Goal: Task Accomplishment & Management: Manage account settings

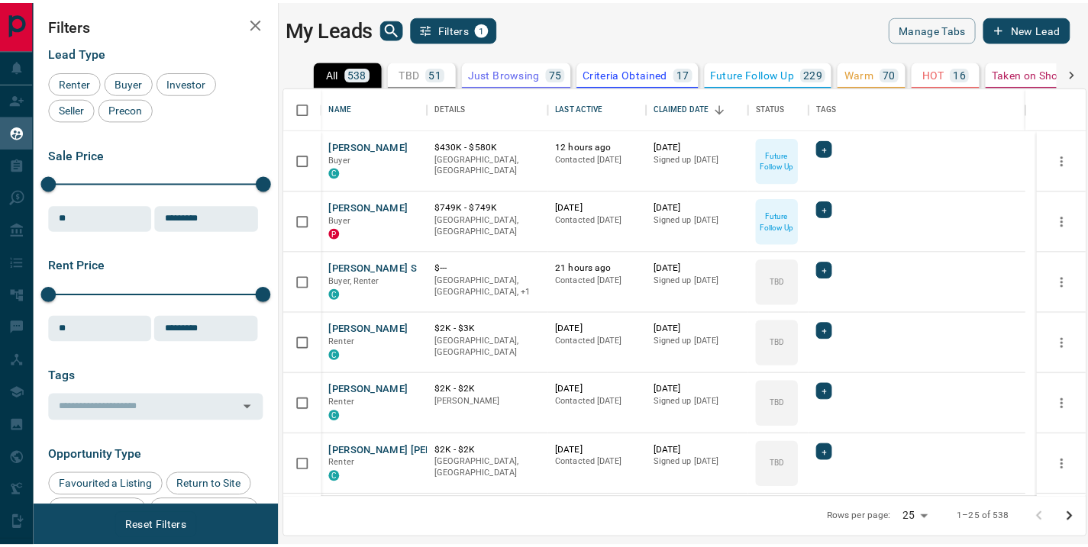
scroll to position [399, 799]
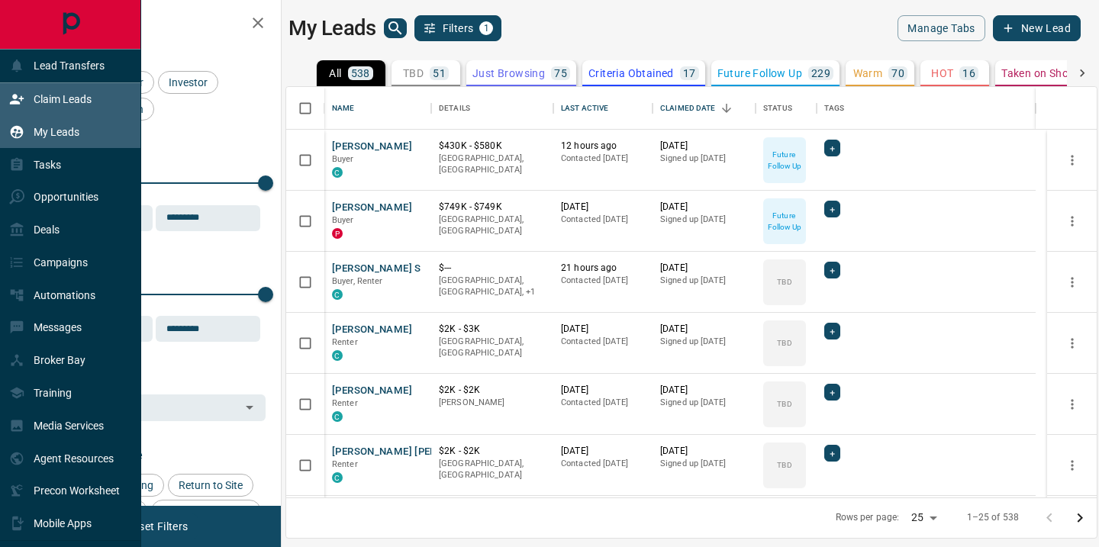
click at [53, 102] on p "Claim Leads" at bounding box center [63, 99] width 58 height 12
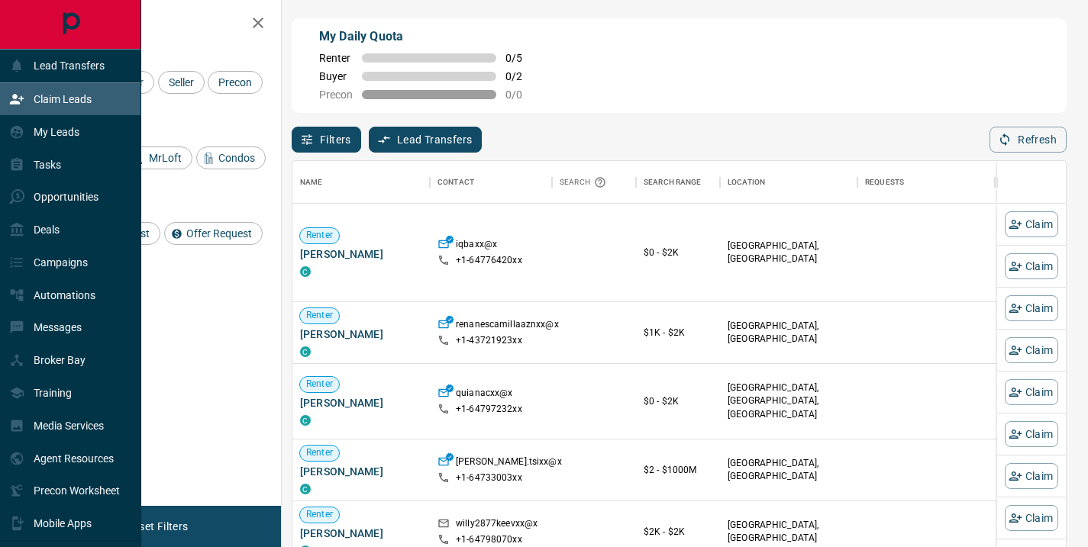
scroll to position [402, 762]
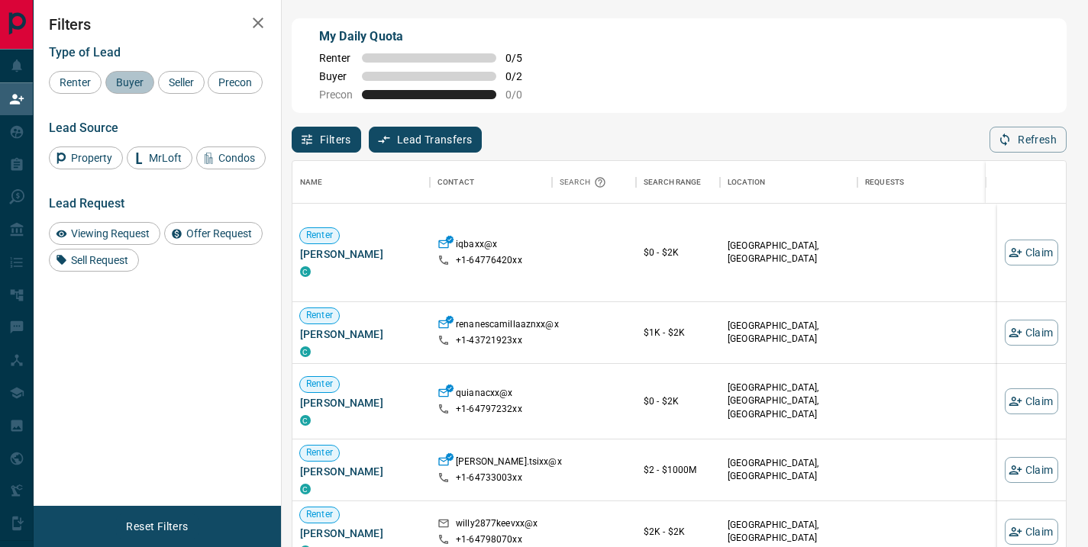
click at [140, 89] on div "Buyer" at bounding box center [129, 82] width 49 height 23
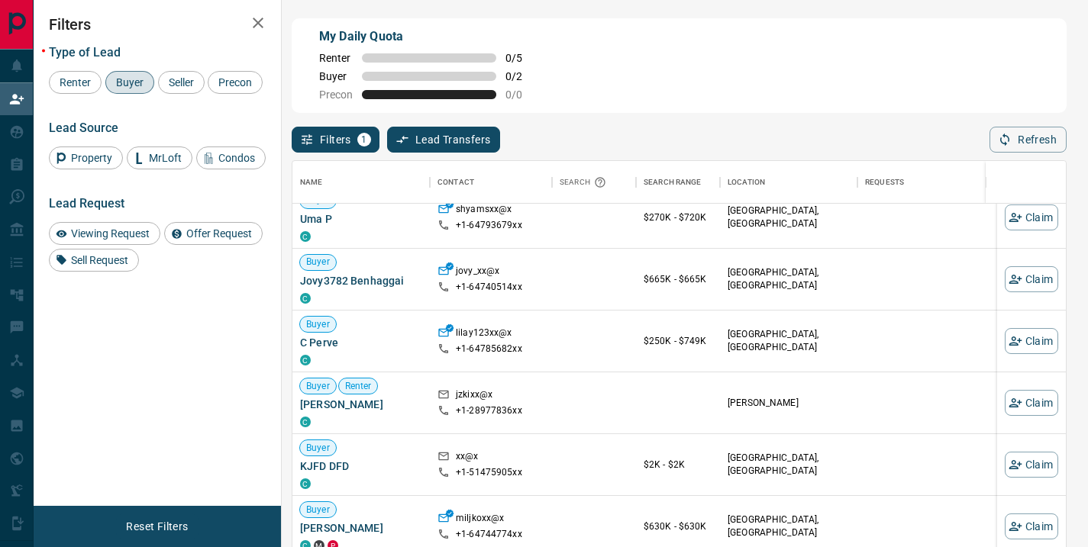
scroll to position [0, 0]
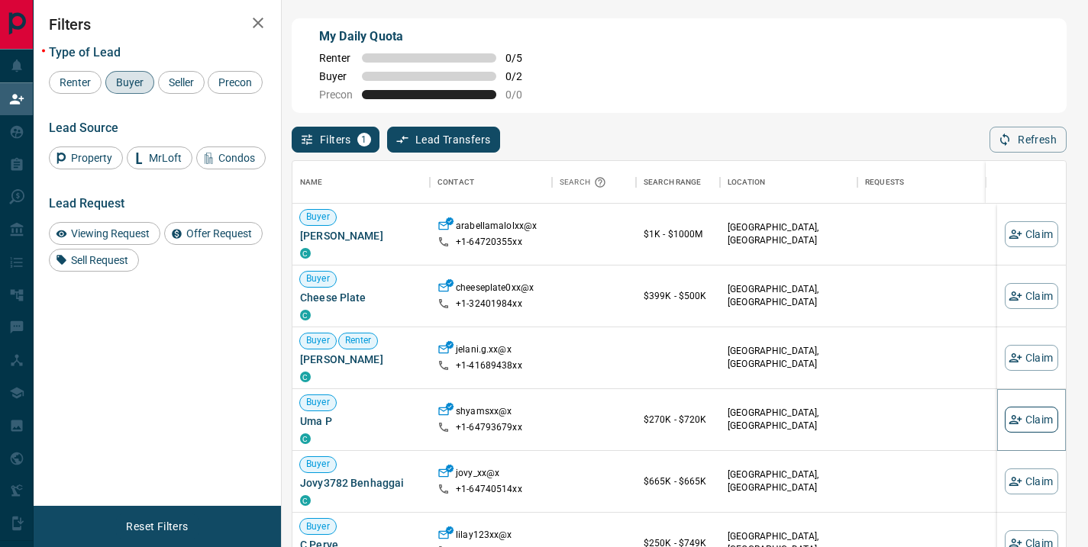
click at [1023, 425] on button "Claim" at bounding box center [1031, 420] width 53 height 26
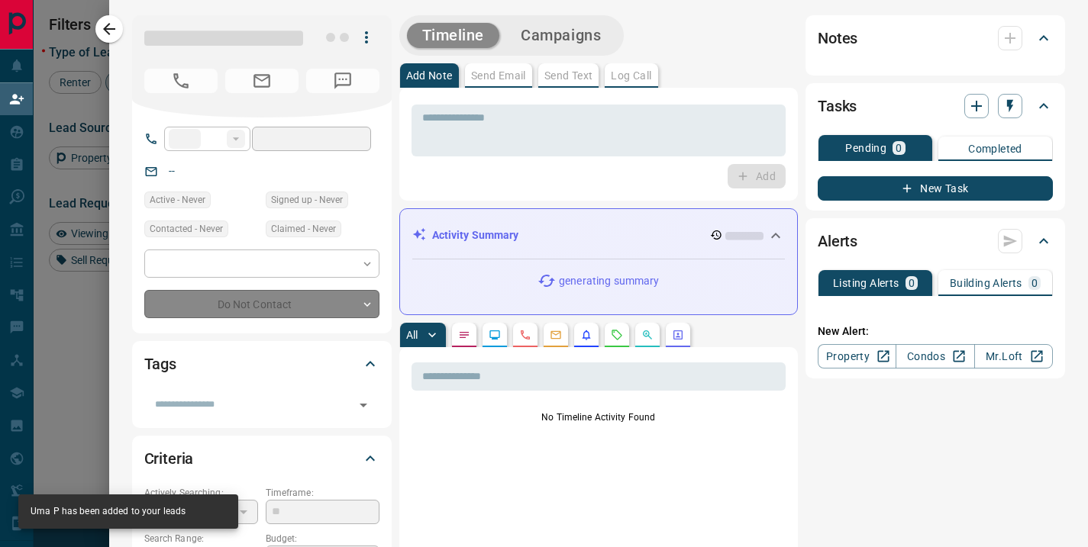
type input "**"
type input "**********"
type input "**"
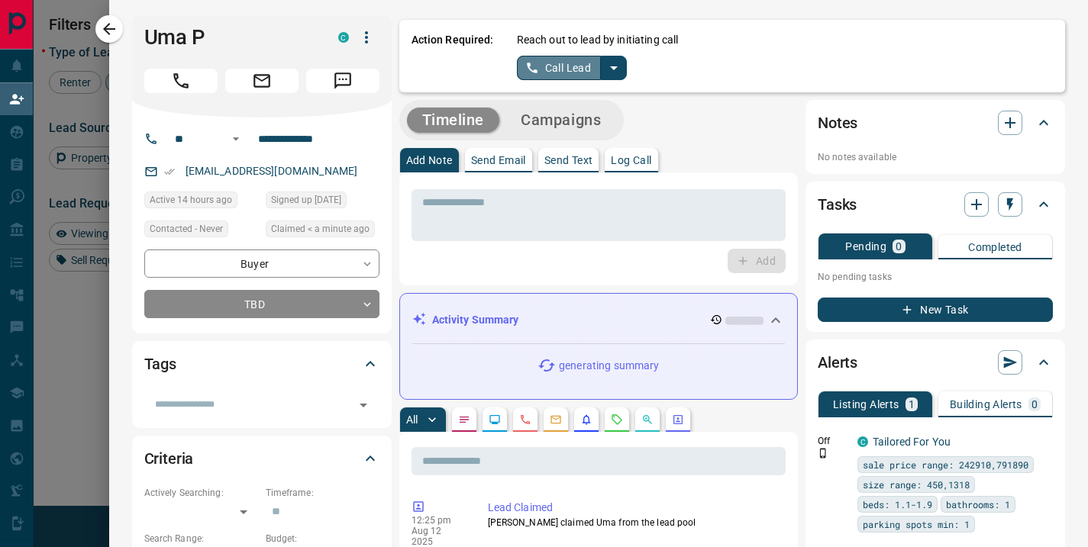
click at [570, 69] on button "Call Lead" at bounding box center [559, 68] width 85 height 24
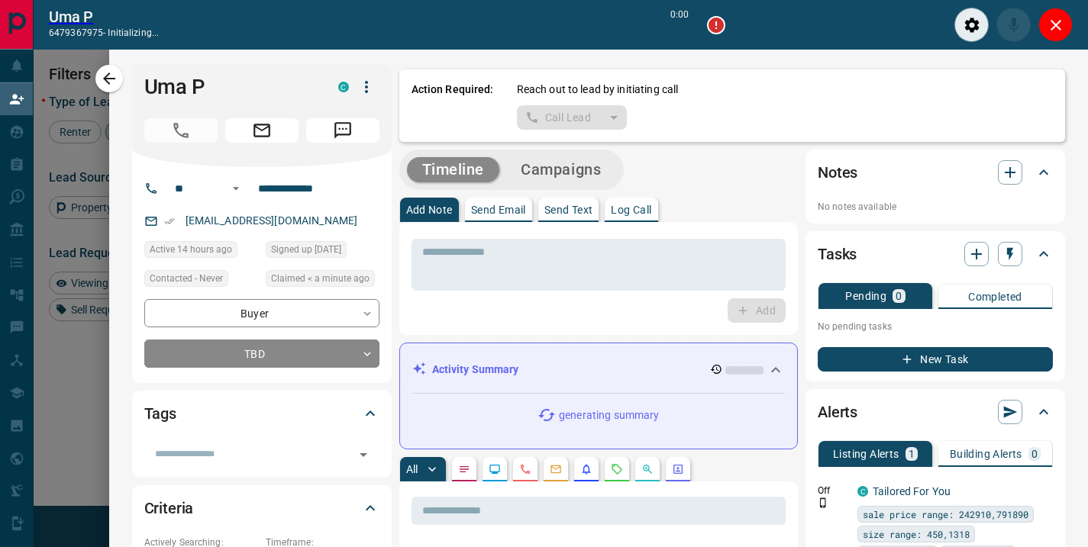
scroll to position [363, 762]
type input "*******"
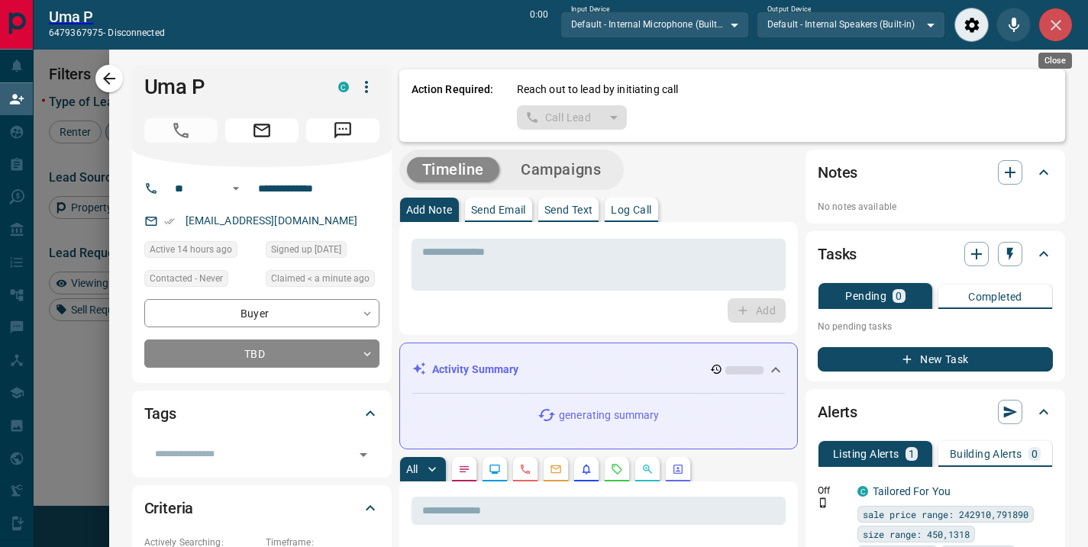
click at [1058, 24] on icon "Close" at bounding box center [1056, 25] width 18 height 18
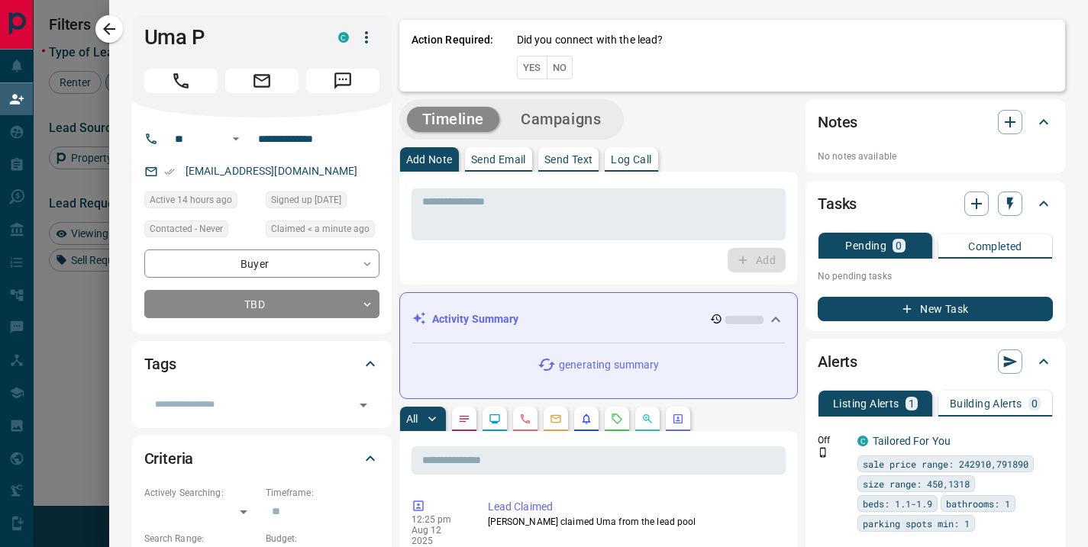
scroll to position [402, 762]
click at [555, 69] on button "No" at bounding box center [560, 68] width 27 height 24
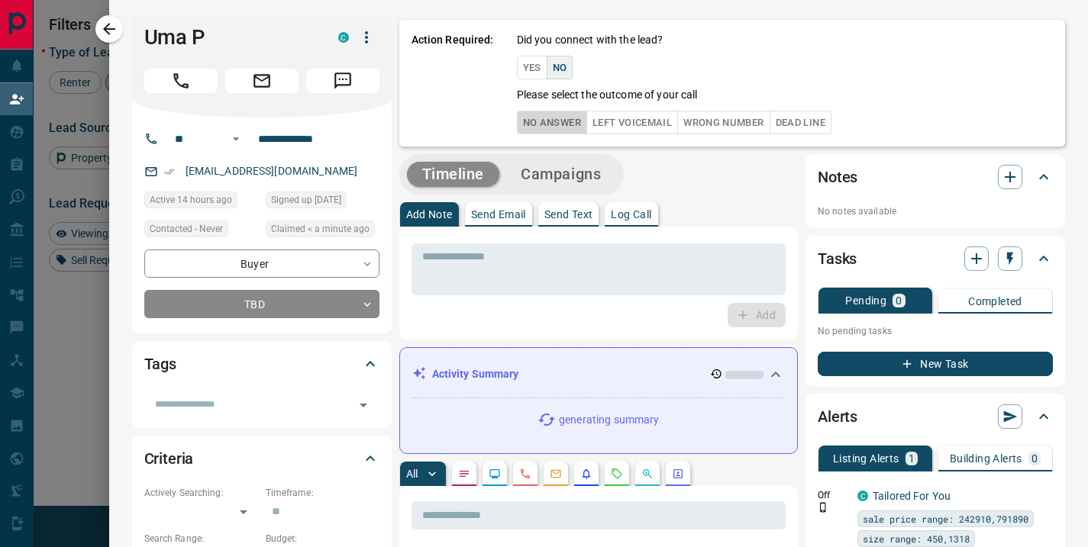
click at [537, 126] on button "No Answer" at bounding box center [552, 123] width 70 height 24
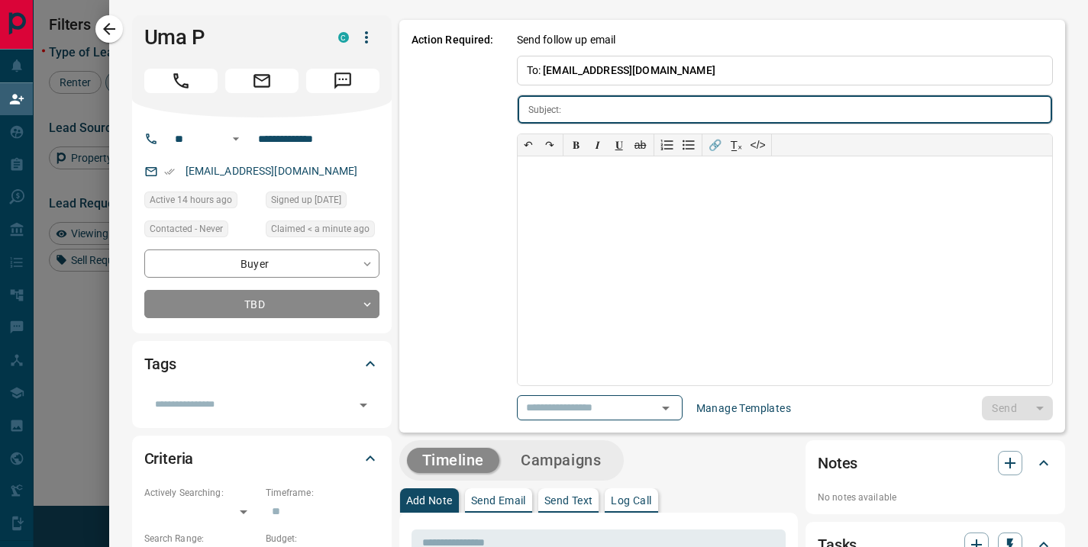
type input "**********"
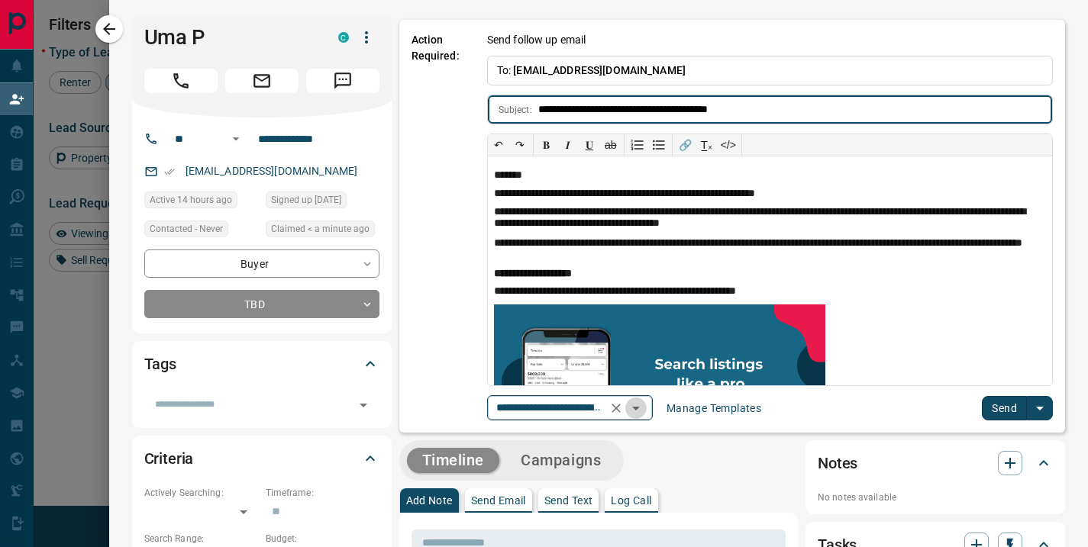
click at [632, 406] on icon "Open" at bounding box center [636, 408] width 18 height 18
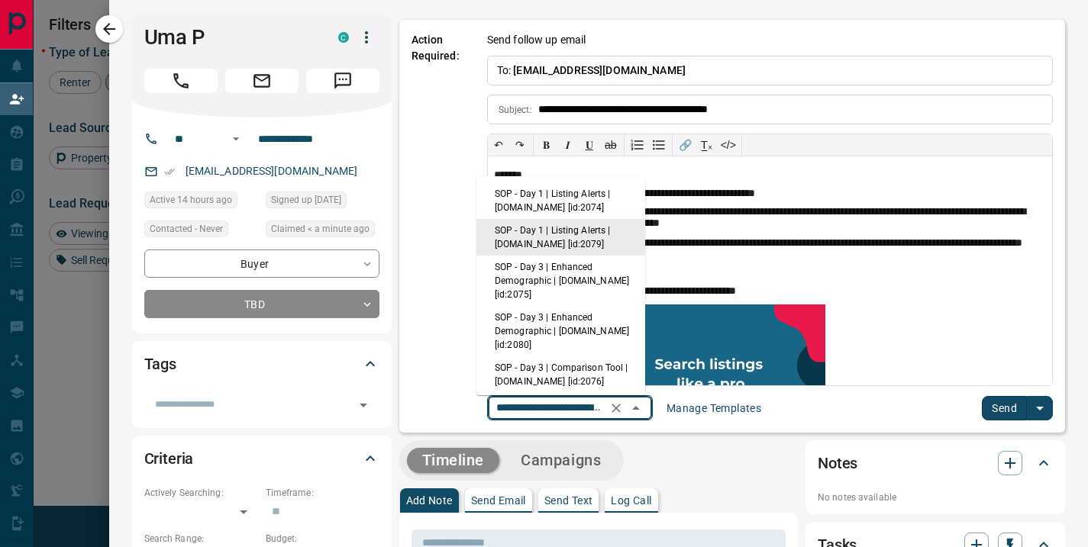
scroll to position [0, 130]
click at [584, 200] on li "SOP - Day 1 | Listing Alerts | [DOMAIN_NAME] [id:2074]" at bounding box center [560, 200] width 169 height 37
type input "**********"
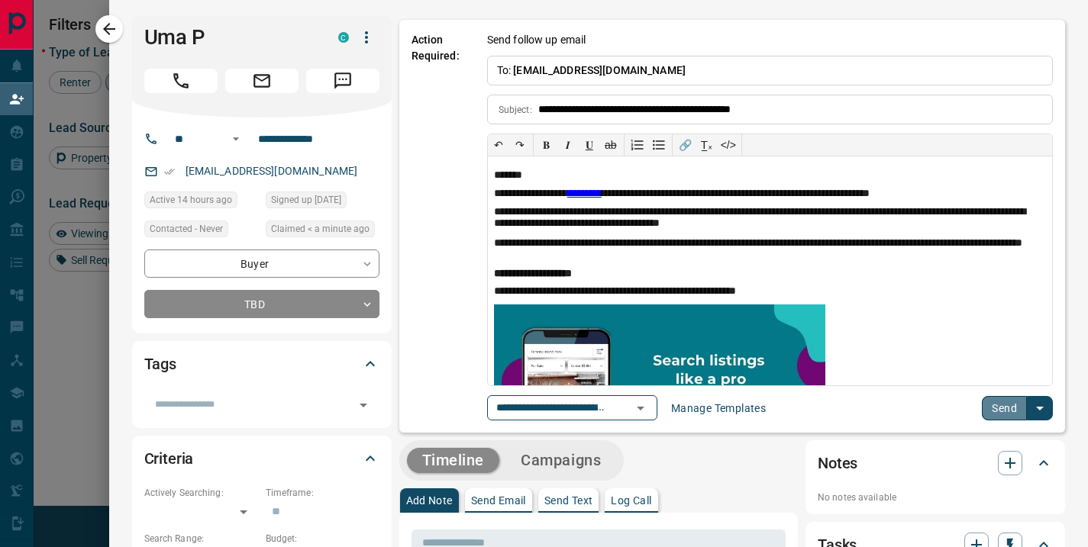
click at [987, 412] on button "Send" at bounding box center [1004, 408] width 45 height 24
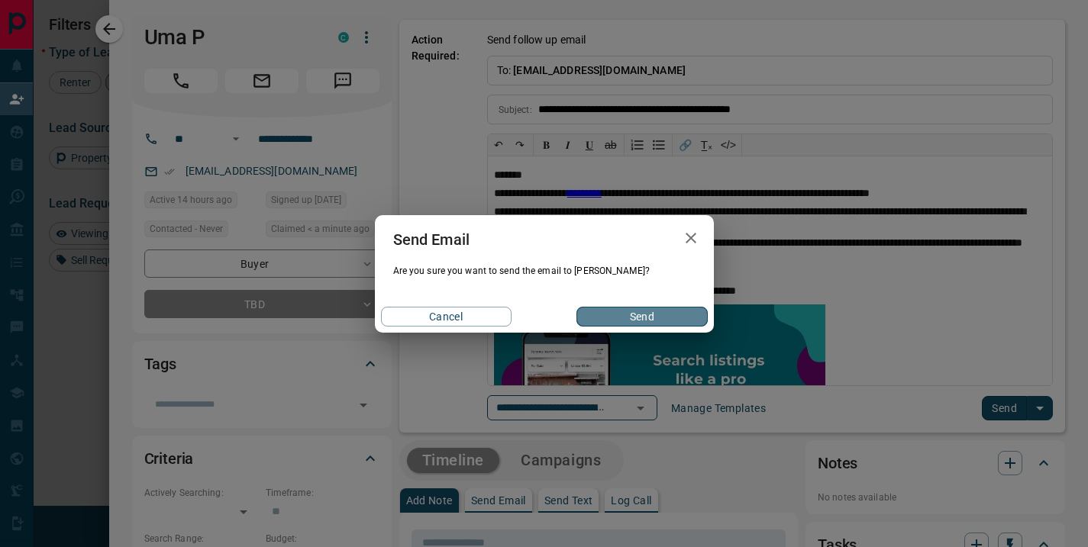
click at [621, 313] on button "Send" at bounding box center [641, 317] width 131 height 20
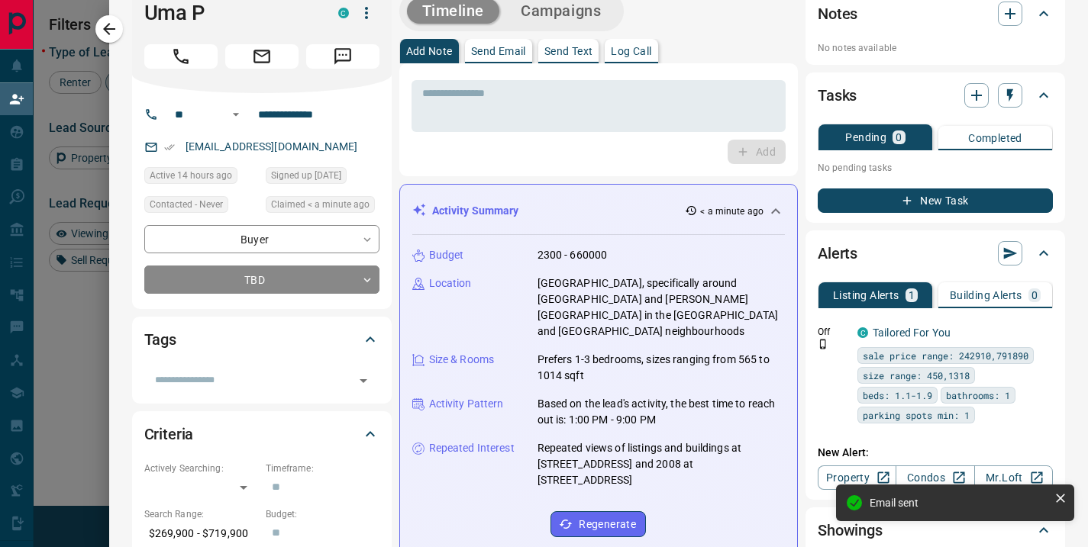
scroll to position [27, 0]
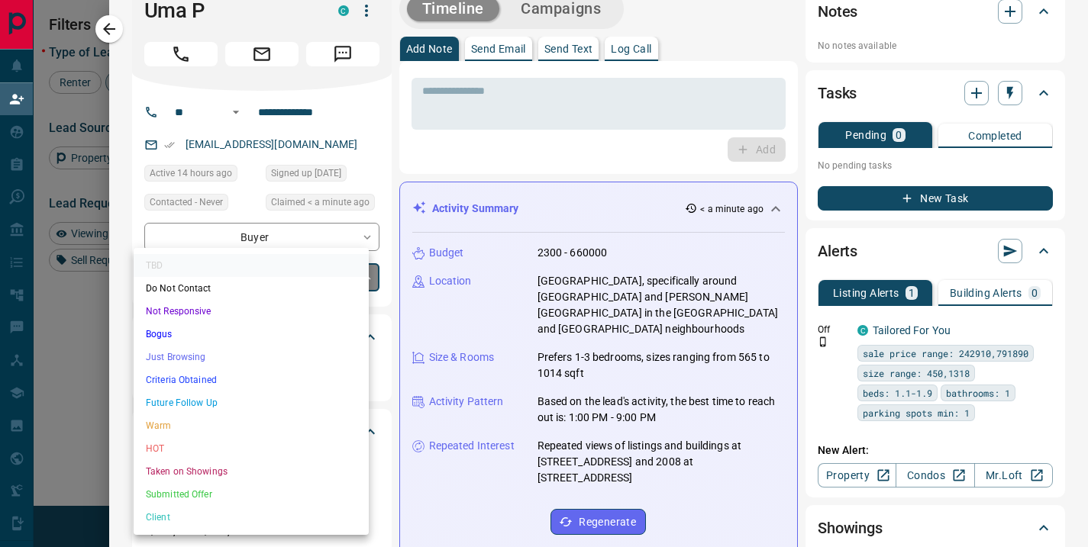
click at [361, 279] on body "Lead Transfers Claim Leads My Leads Tasks Opportunities Deals Campaigns Automat…" at bounding box center [544, 234] width 1088 height 469
click at [218, 404] on li "Future Follow Up" at bounding box center [251, 403] width 235 height 23
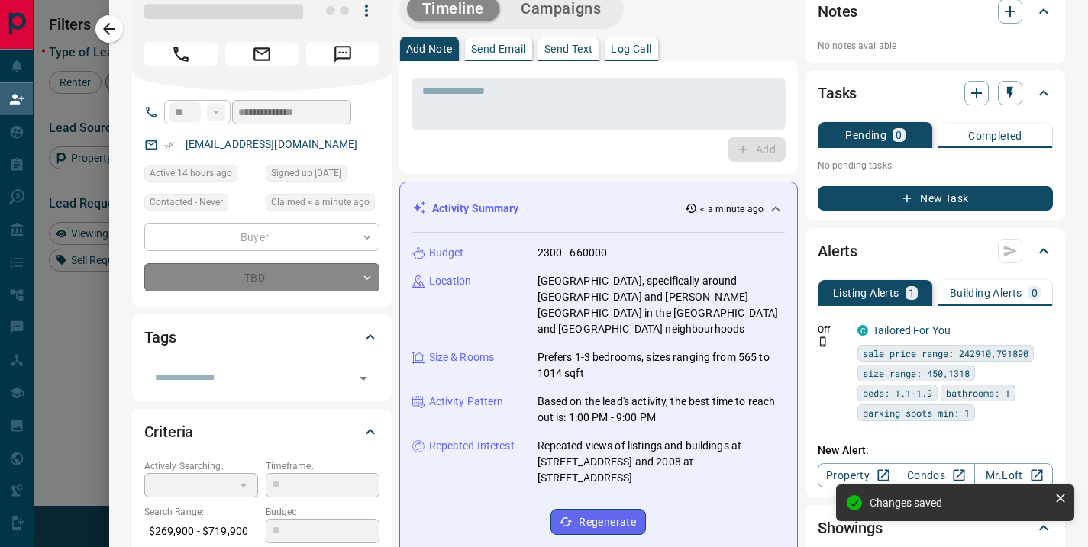
type input "*"
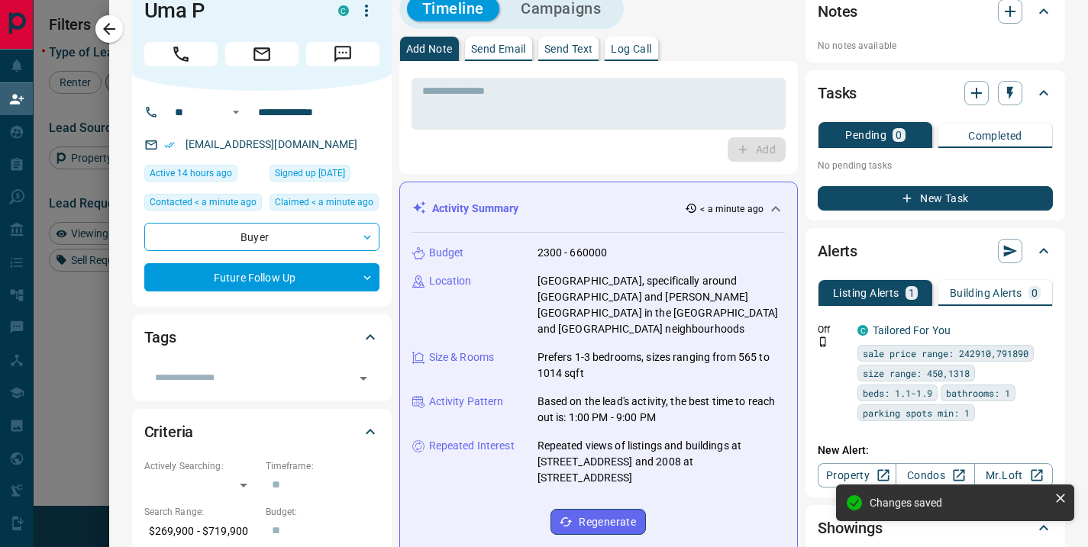
click at [536, 158] on div "Add" at bounding box center [599, 149] width 375 height 24
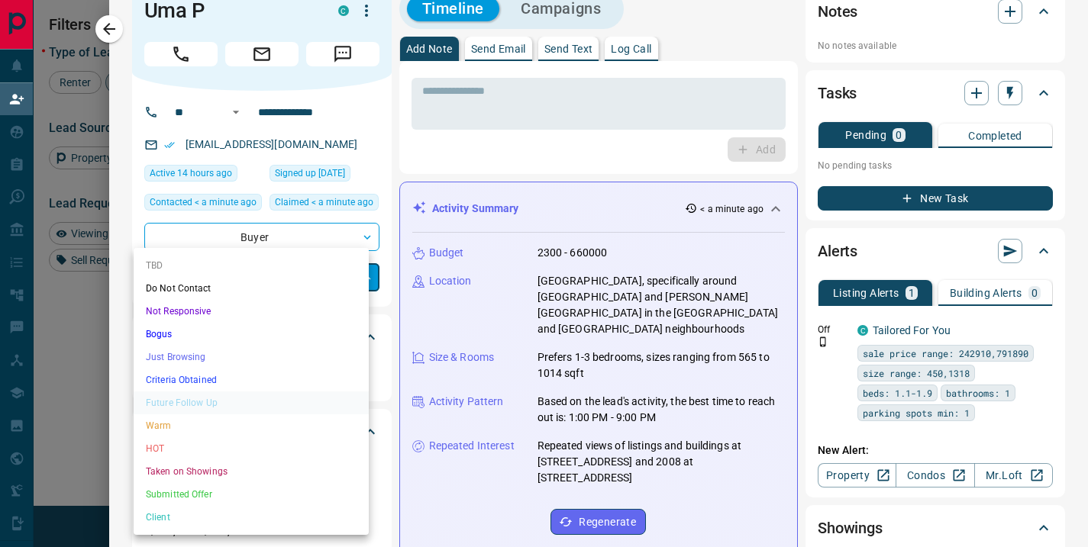
click at [354, 280] on body "Lead Transfers Claim Leads My Leads Tasks Opportunities Deals Campaigns Automat…" at bounding box center [544, 234] width 1088 height 469
click at [450, 156] on div at bounding box center [544, 273] width 1088 height 547
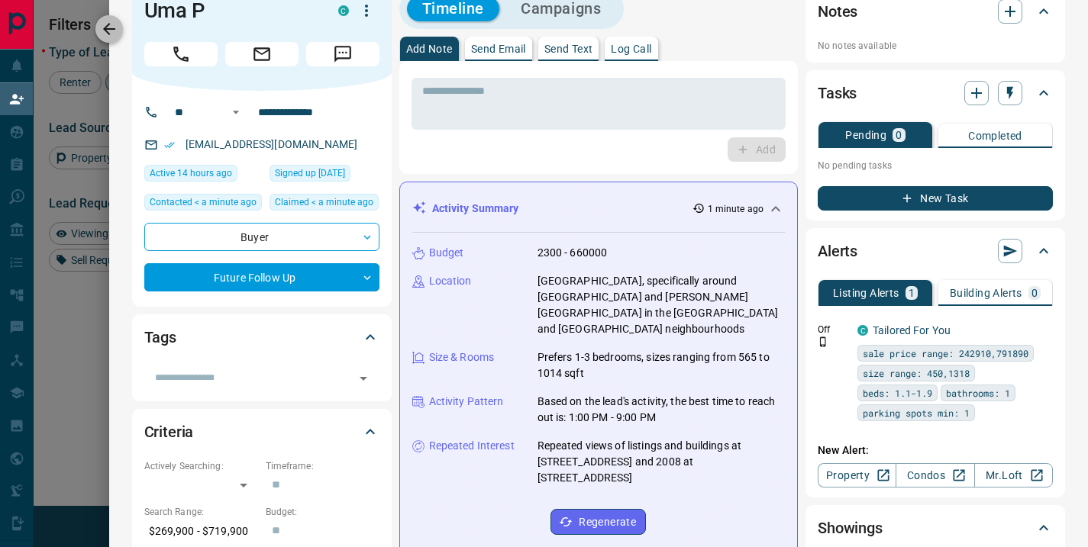
click at [105, 31] on icon "button" at bounding box center [109, 29] width 18 height 18
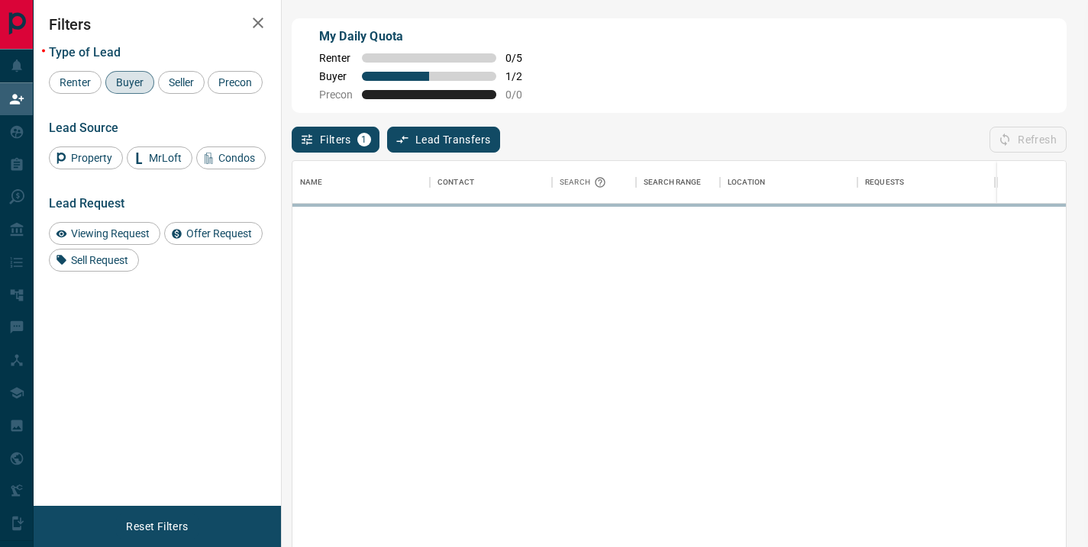
scroll to position [402, 762]
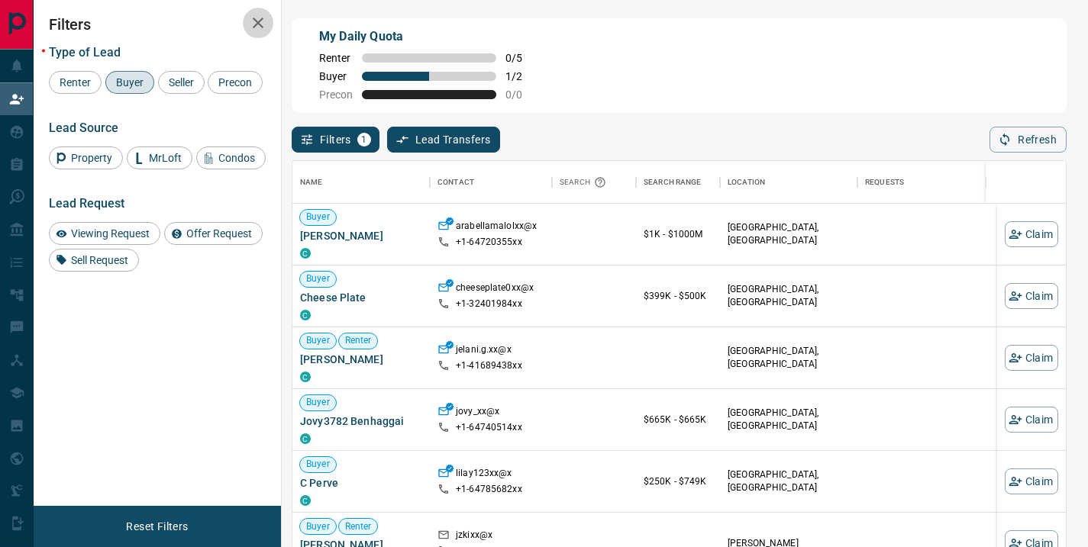
click at [253, 27] on icon "button" at bounding box center [258, 23] width 11 height 11
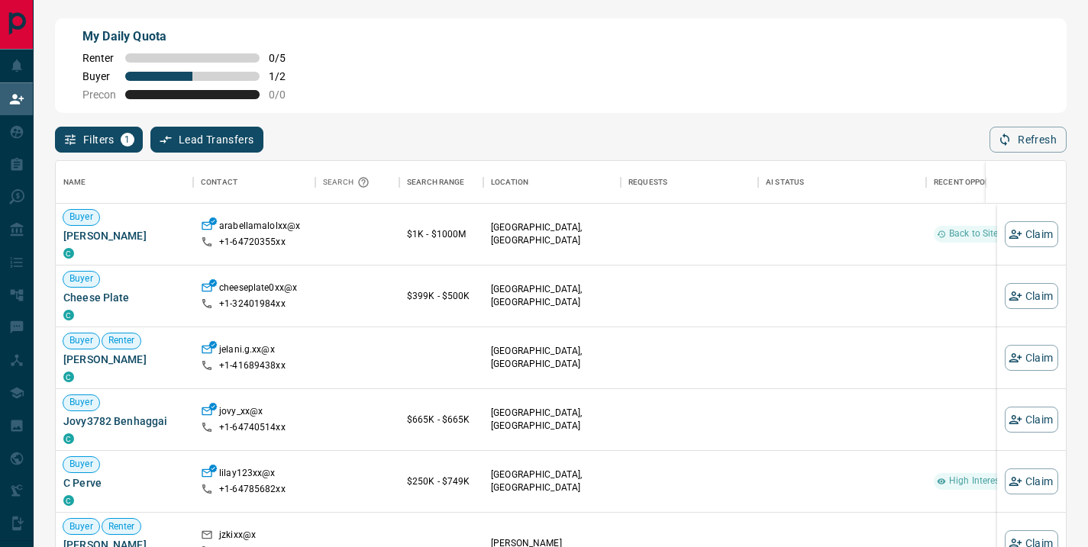
scroll to position [402, 999]
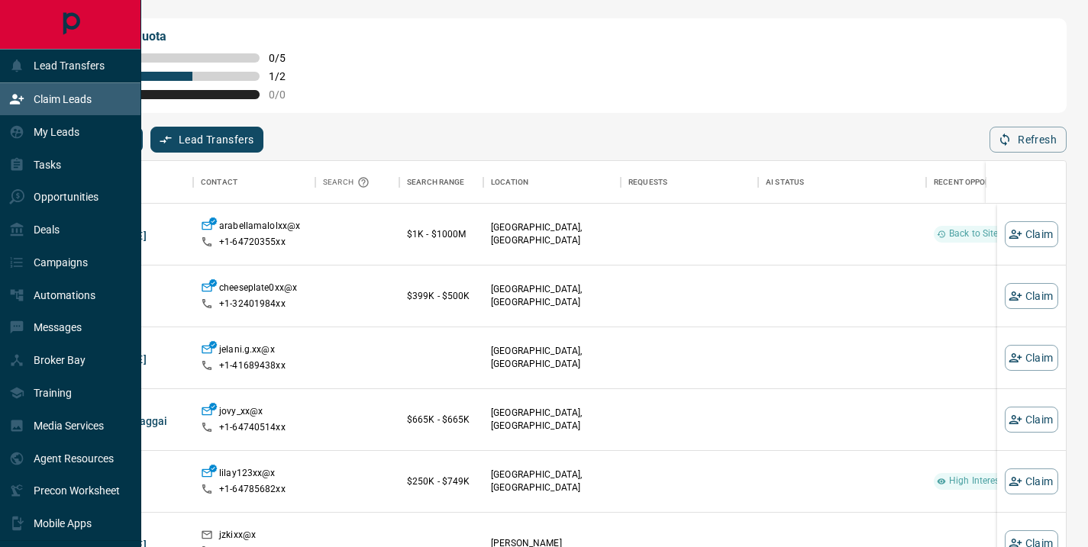
click at [50, 100] on p "Claim Leads" at bounding box center [63, 99] width 58 height 12
